Goal: Task Accomplishment & Management: Use online tool/utility

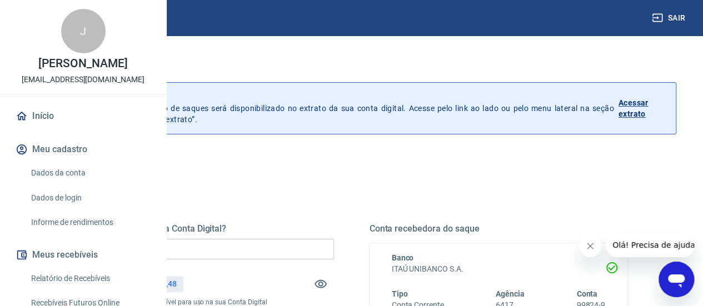
click at [284, 251] on input "R$ 0,00" at bounding box center [205, 249] width 258 height 21
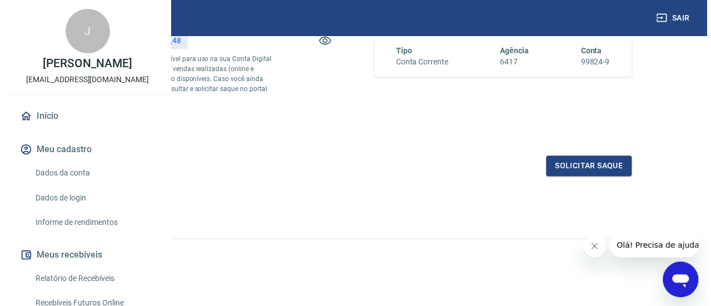
scroll to position [262, 0]
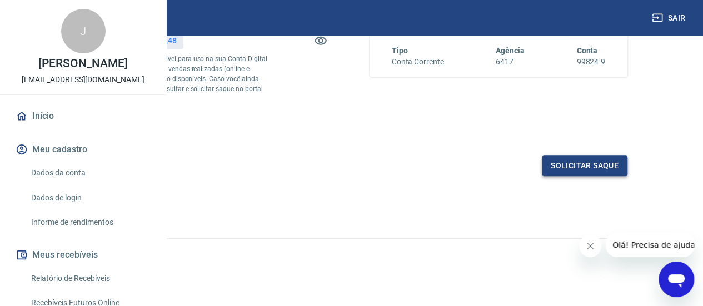
type input "R$ 7.780,00"
click at [576, 159] on button "Solicitar saque" at bounding box center [585, 166] width 86 height 21
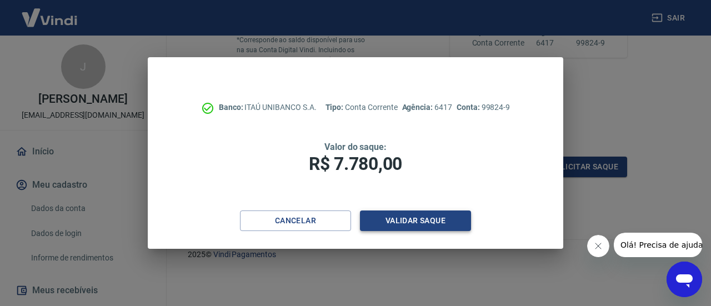
click at [403, 222] on button "Validar saque" at bounding box center [415, 221] width 111 height 21
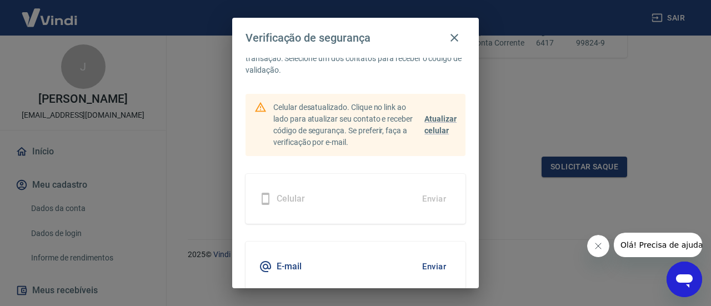
scroll to position [79, 0]
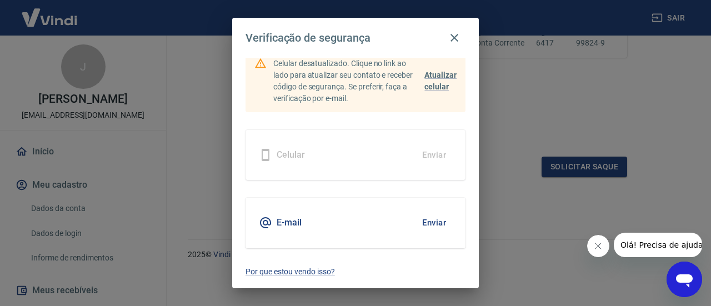
click at [423, 221] on button "Enviar" at bounding box center [434, 222] width 36 height 23
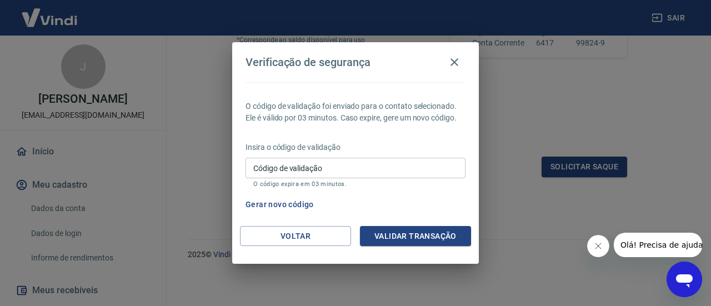
click at [327, 170] on input "Código de validação" at bounding box center [356, 168] width 220 height 21
click at [305, 207] on button "Gerar novo código" at bounding box center [279, 204] width 77 height 21
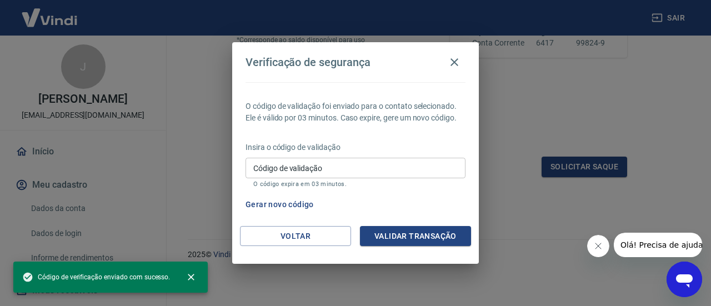
click at [381, 169] on input "Código de validação" at bounding box center [356, 168] width 220 height 21
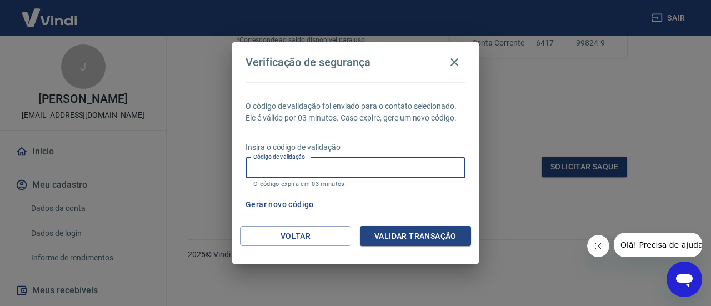
paste input "372435"
type input "372435"
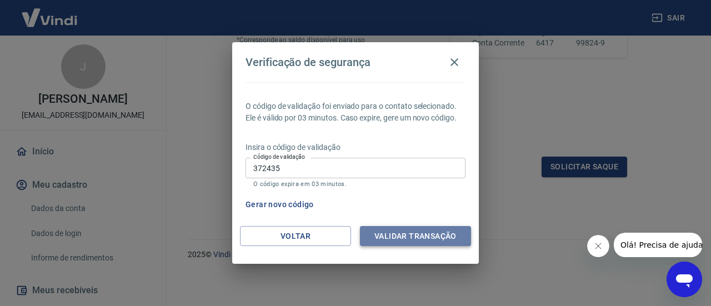
click at [386, 234] on button "Validar transação" at bounding box center [415, 236] width 111 height 21
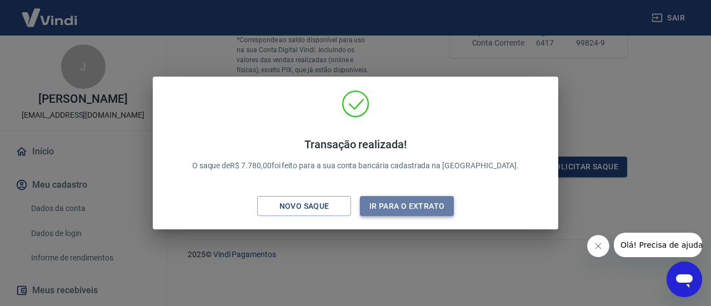
click at [404, 210] on button "Ir para o extrato" at bounding box center [407, 206] width 94 height 21
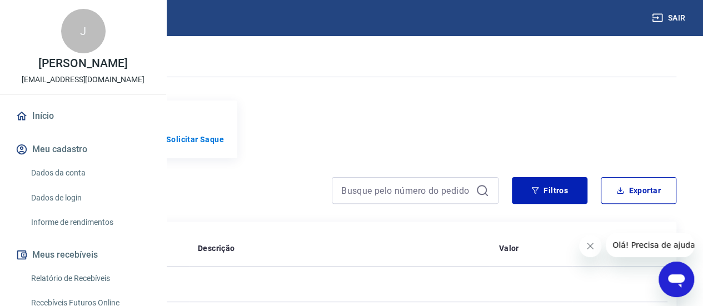
scroll to position [298, 0]
